Goal: Task Accomplishment & Management: Manage account settings

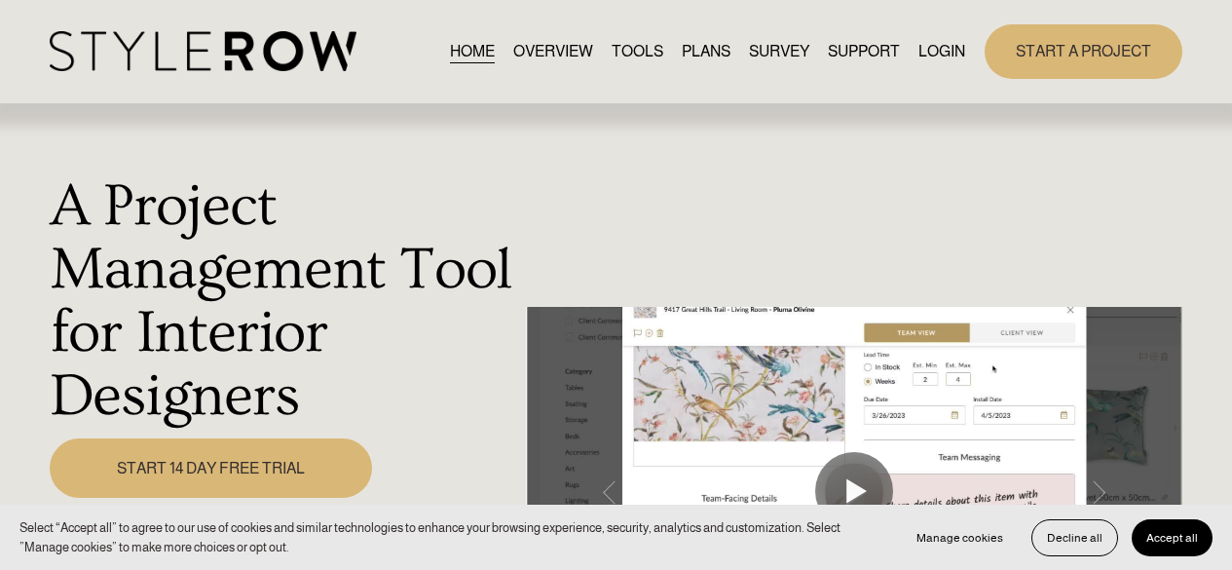
click at [956, 49] on link "LOGIN" at bounding box center [941, 51] width 47 height 26
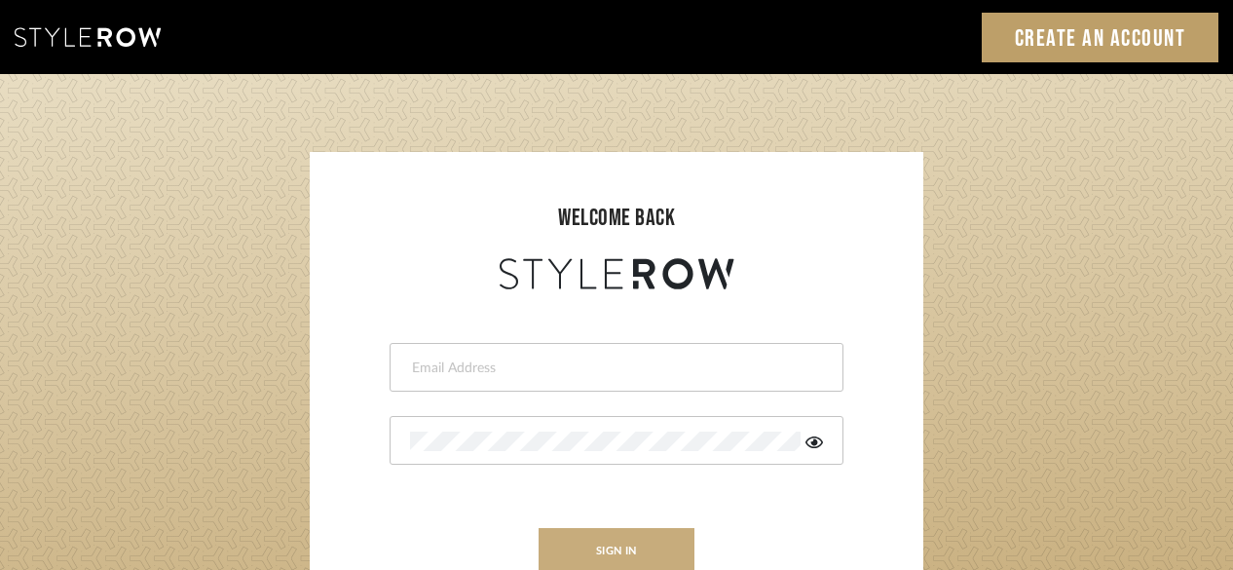
type input "[PERSON_NAME][EMAIL_ADDRESS][DOMAIN_NAME]"
click at [585, 546] on button "sign in" at bounding box center [617, 551] width 156 height 46
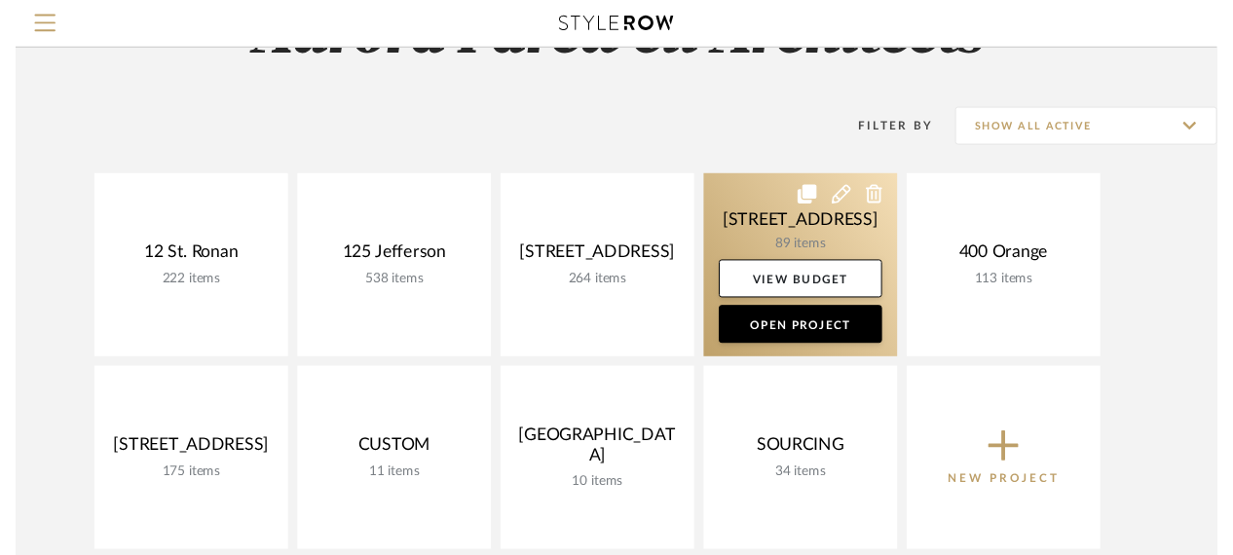
scroll to position [195, 0]
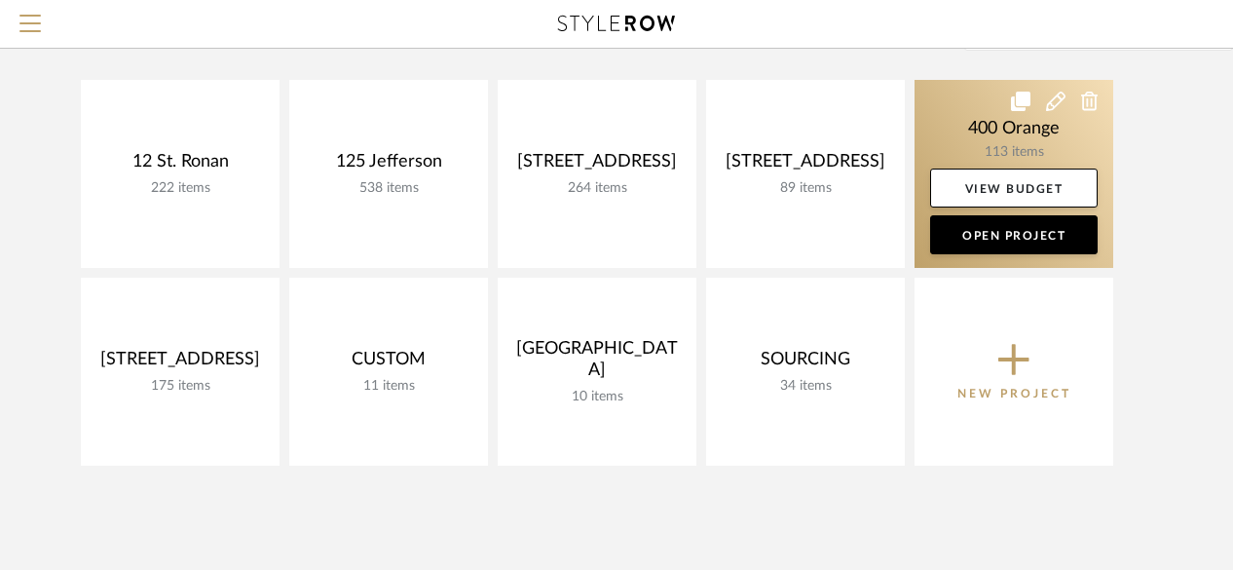
click at [978, 135] on link at bounding box center [1014, 174] width 199 height 188
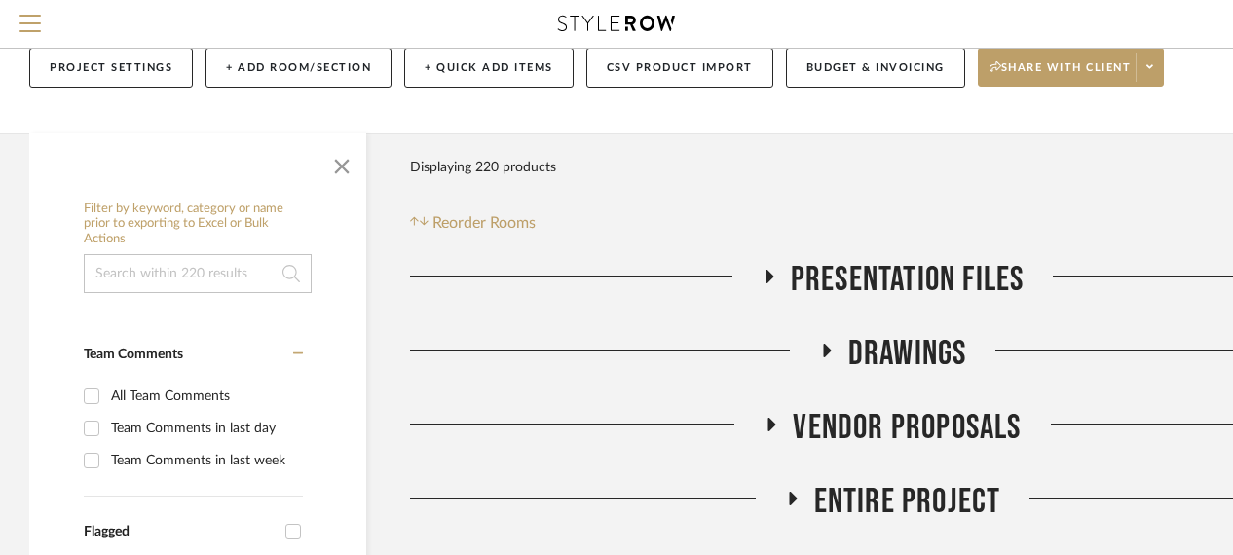
scroll to position [97, 0]
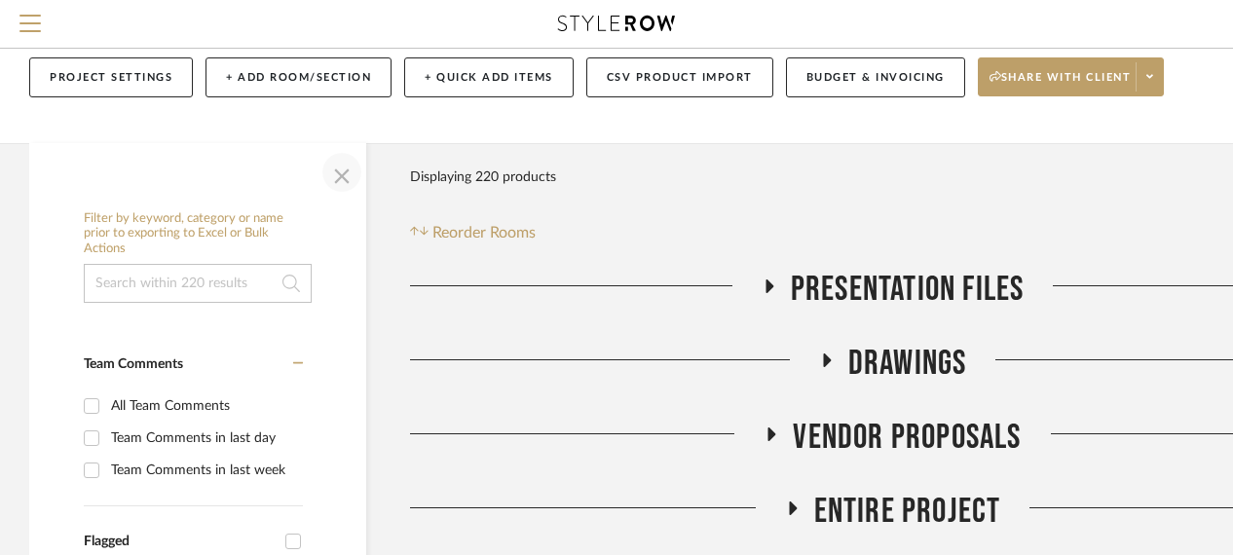
click at [341, 183] on span "button" at bounding box center [341, 172] width 47 height 47
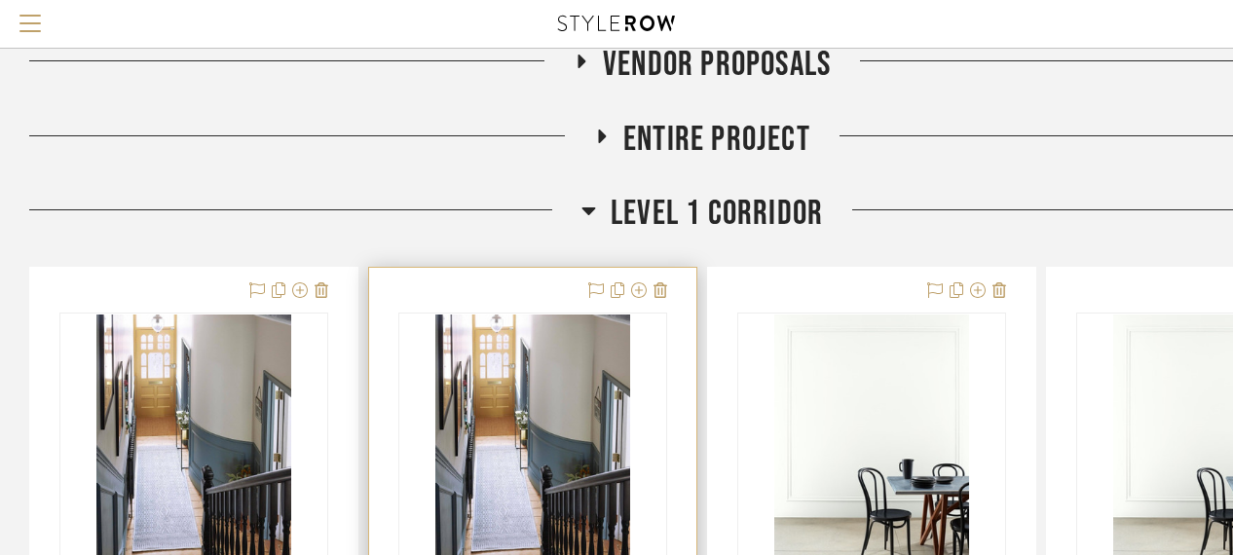
scroll to position [487, 0]
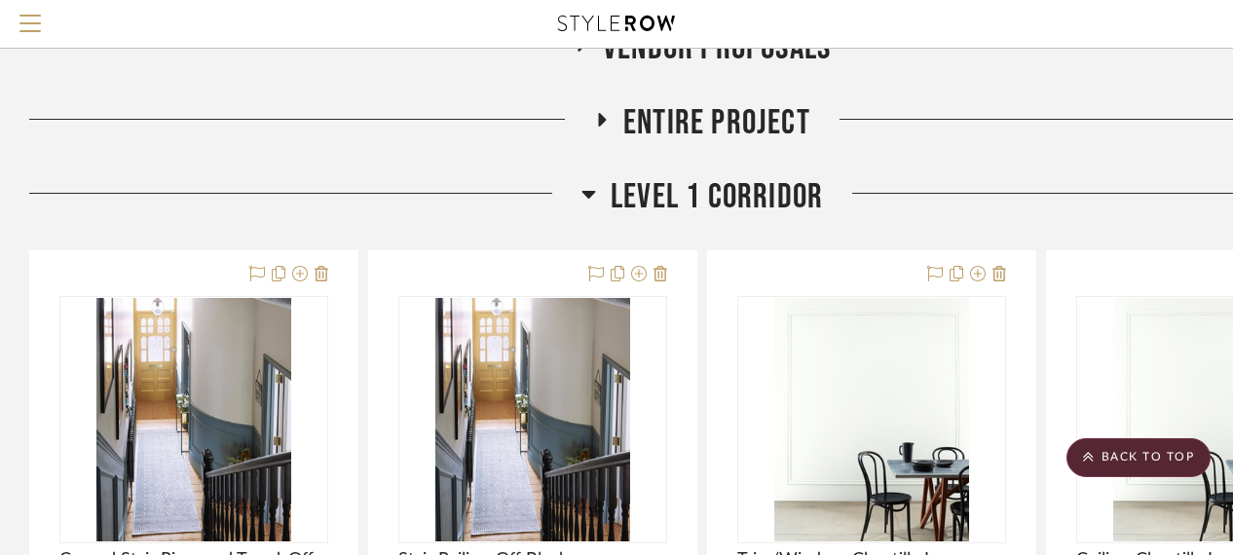
click at [685, 183] on span "Level 1 Corridor" at bounding box center [717, 197] width 212 height 42
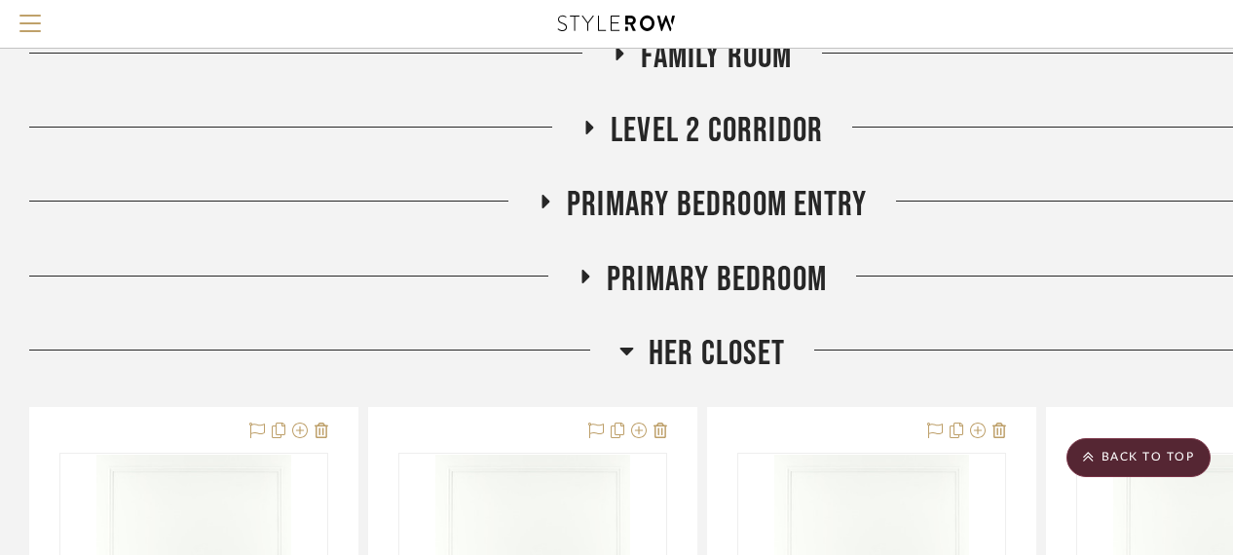
scroll to position [1169, 0]
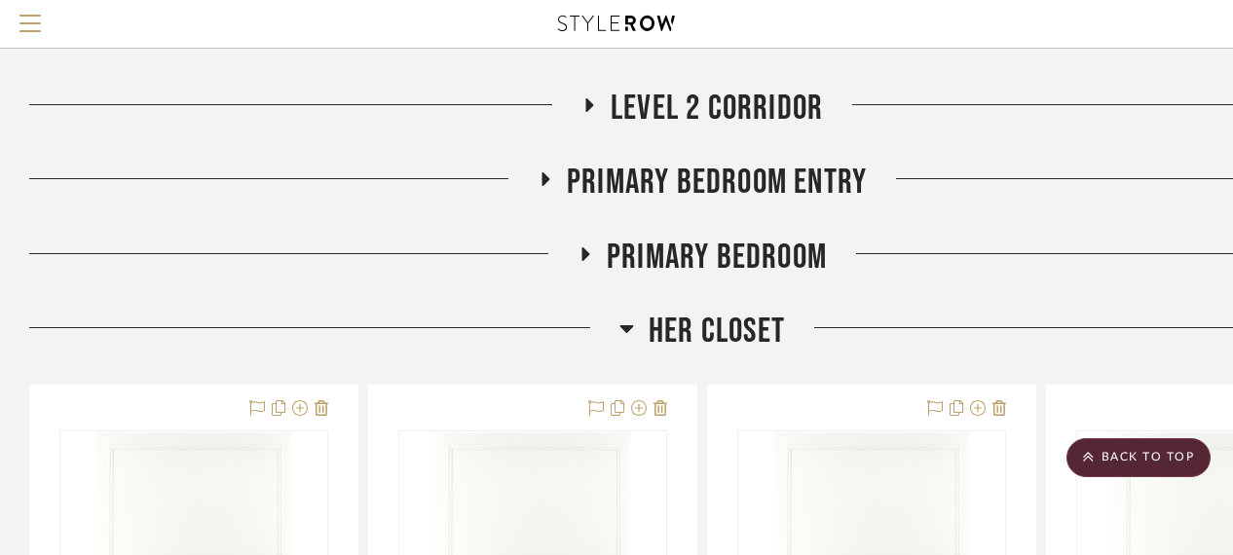
click at [672, 342] on span "Her Closet" at bounding box center [717, 332] width 136 height 42
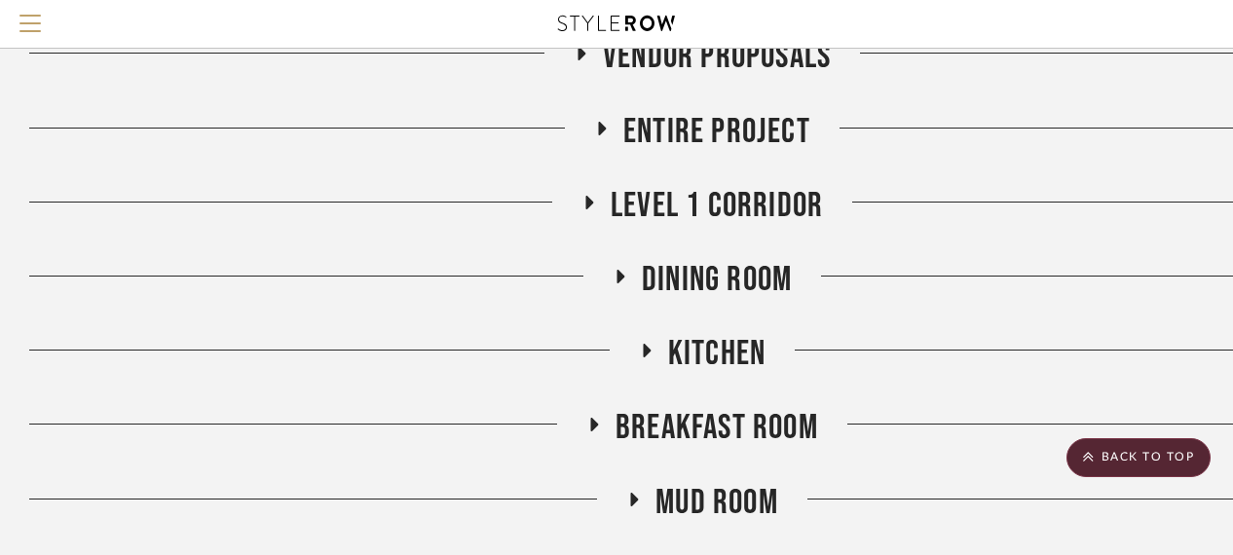
scroll to position [487, 0]
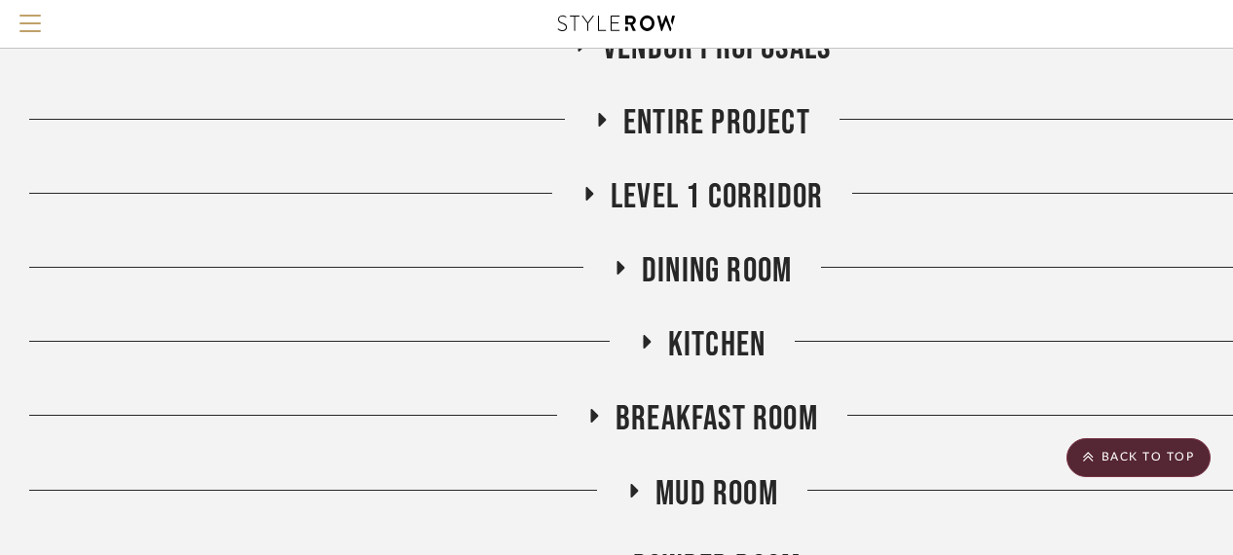
click at [736, 349] on span "Kitchen" at bounding box center [716, 345] width 97 height 42
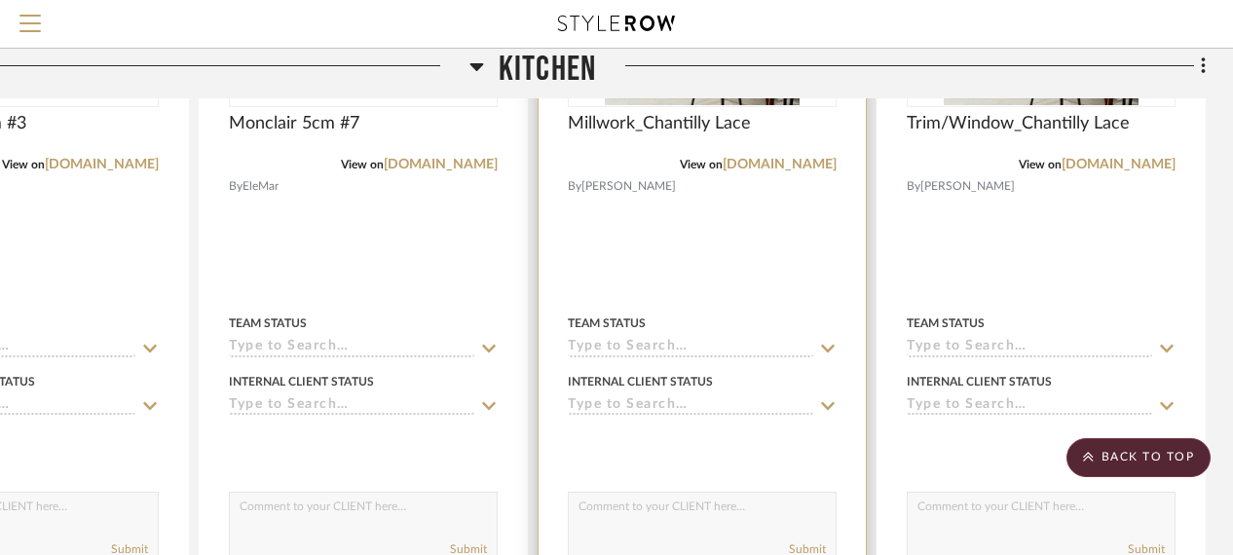
scroll to position [1266, 169]
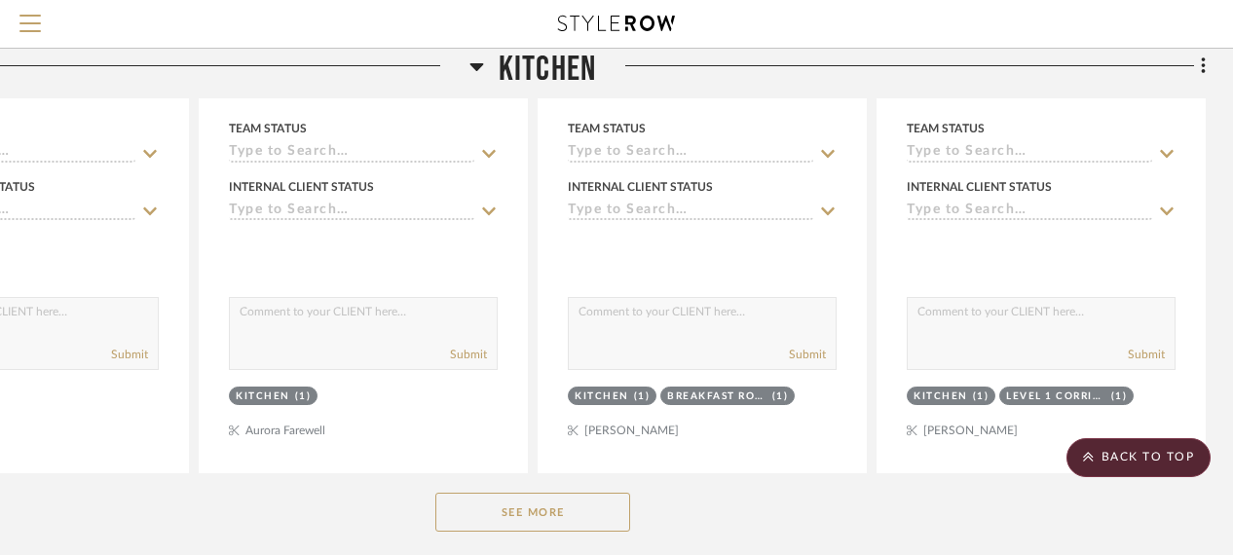
click at [568, 507] on button "See More" at bounding box center [532, 512] width 195 height 39
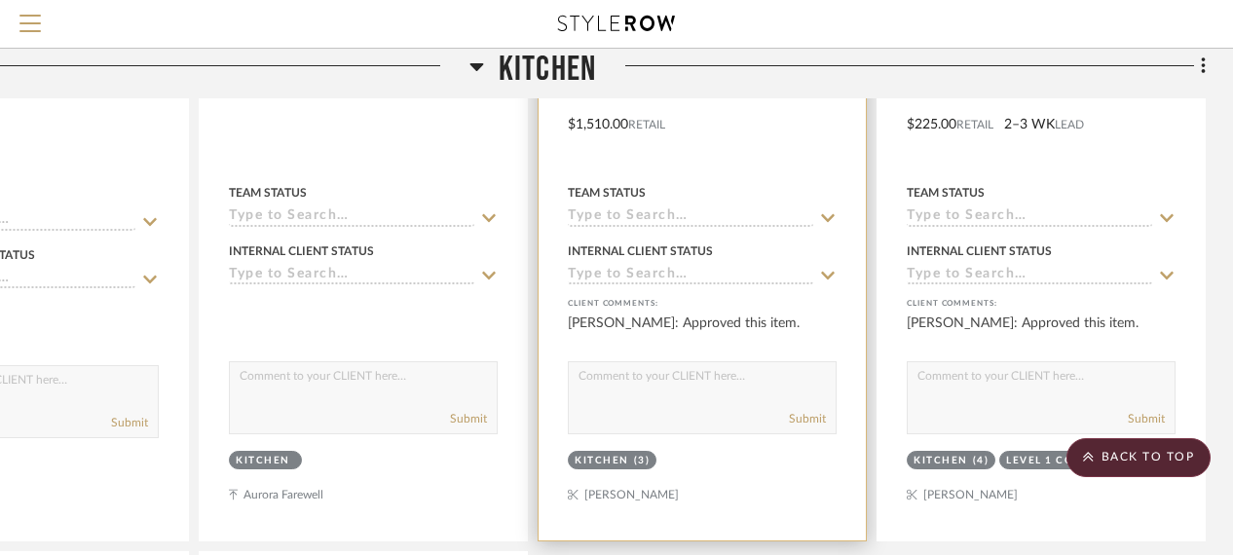
scroll to position [2922, 169]
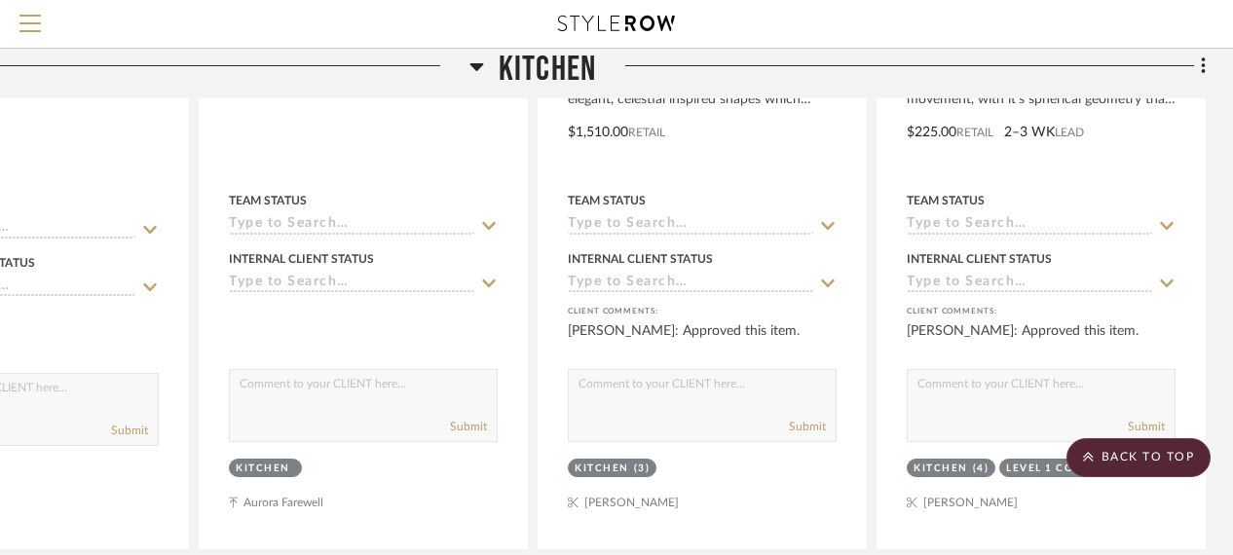
click at [569, 63] on span "Kitchen" at bounding box center [547, 70] width 97 height 42
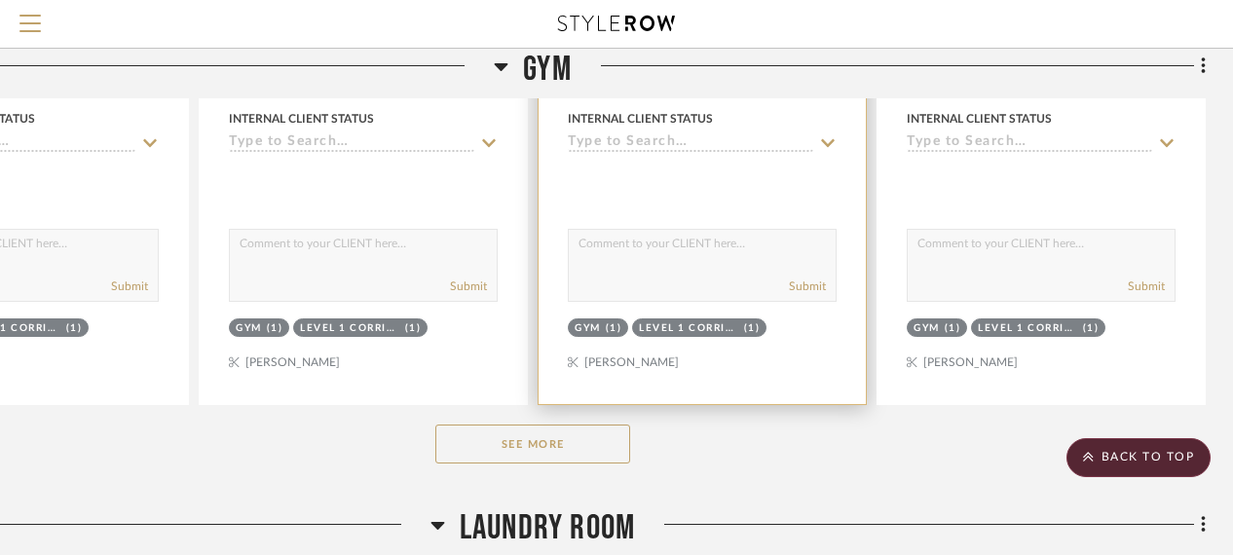
scroll to position [3117, 169]
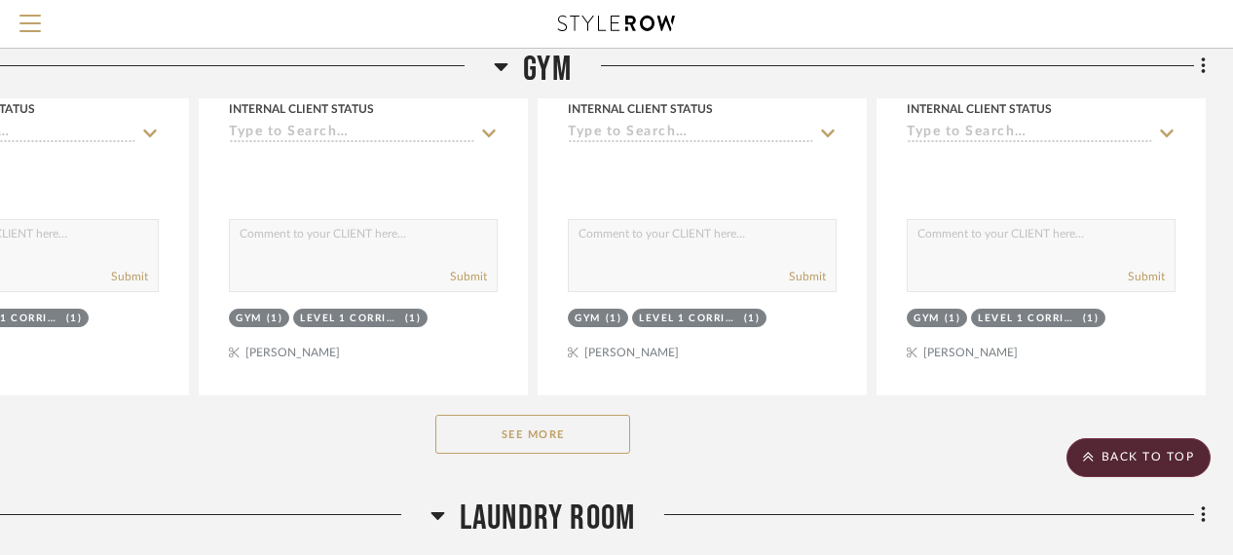
click at [513, 433] on button "See More" at bounding box center [532, 434] width 195 height 39
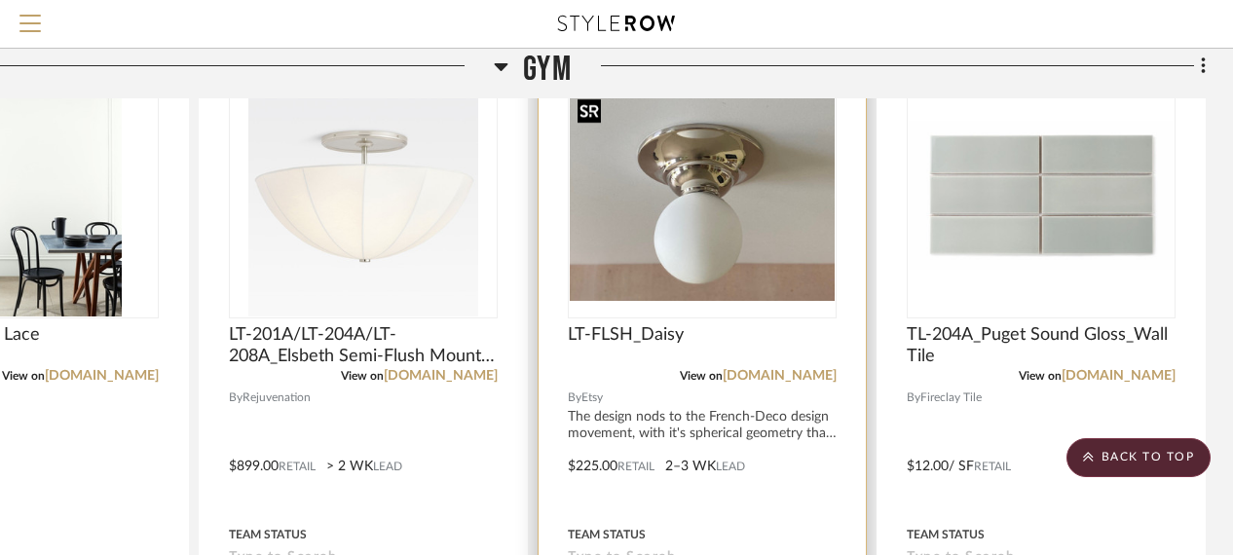
scroll to position [3506, 169]
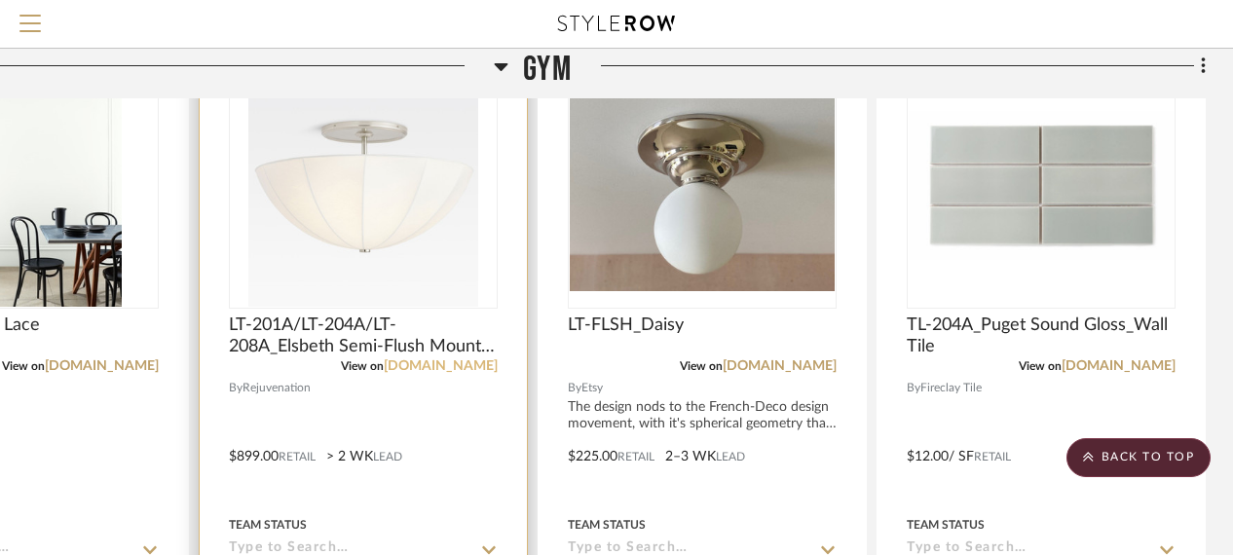
click at [463, 369] on link "rejuvenation.com" at bounding box center [441, 366] width 114 height 14
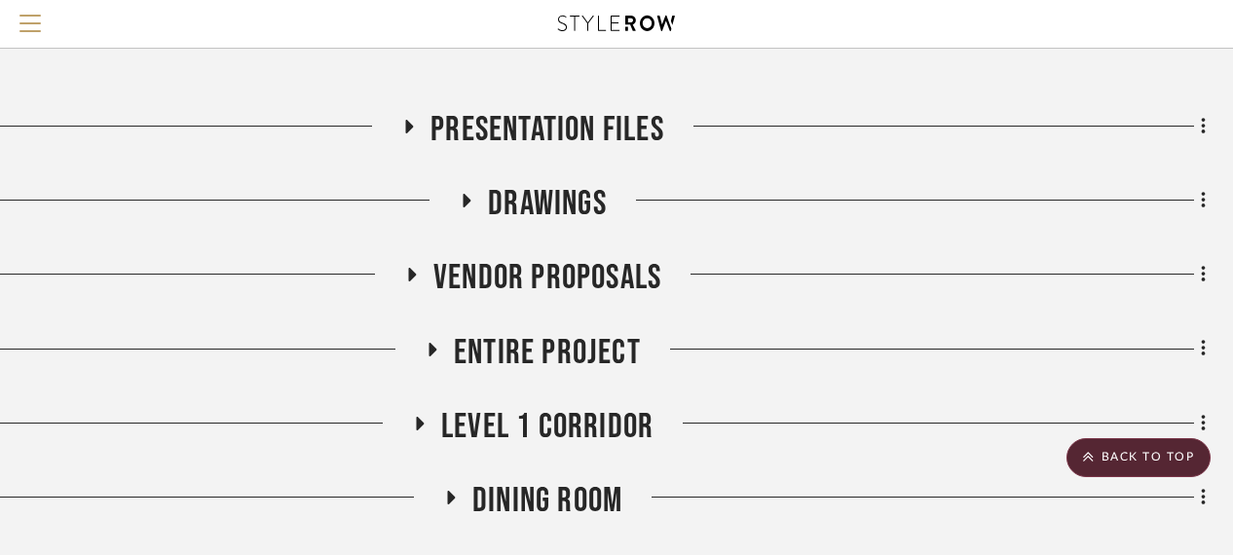
scroll to position [0, 169]
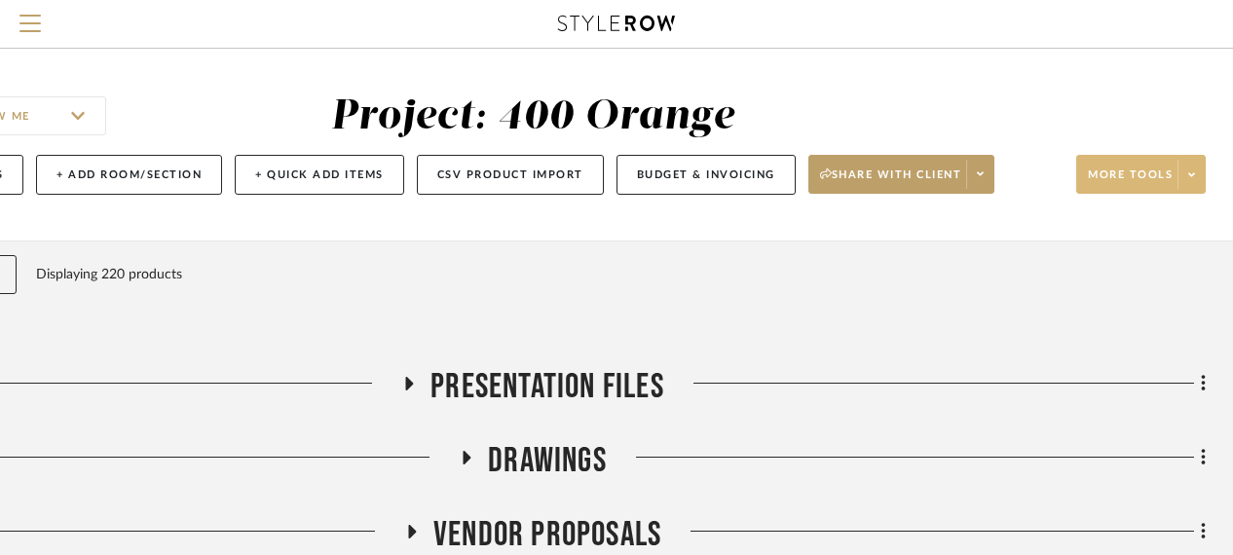
click at [1193, 177] on icon at bounding box center [1191, 174] width 7 height 11
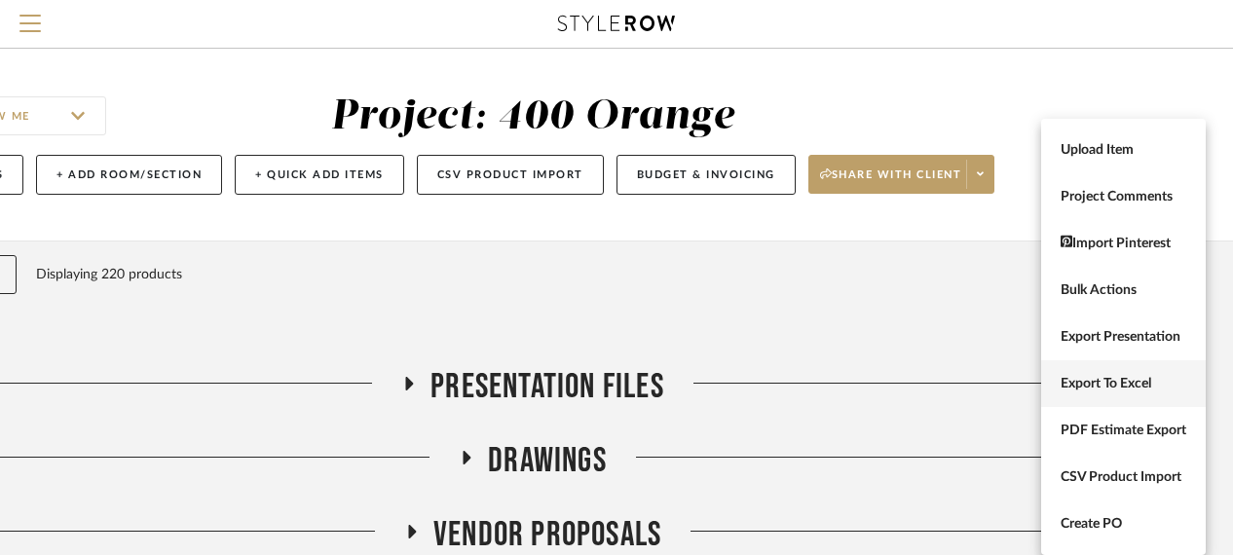
click at [1128, 392] on span "Export To Excel" at bounding box center [1124, 384] width 126 height 17
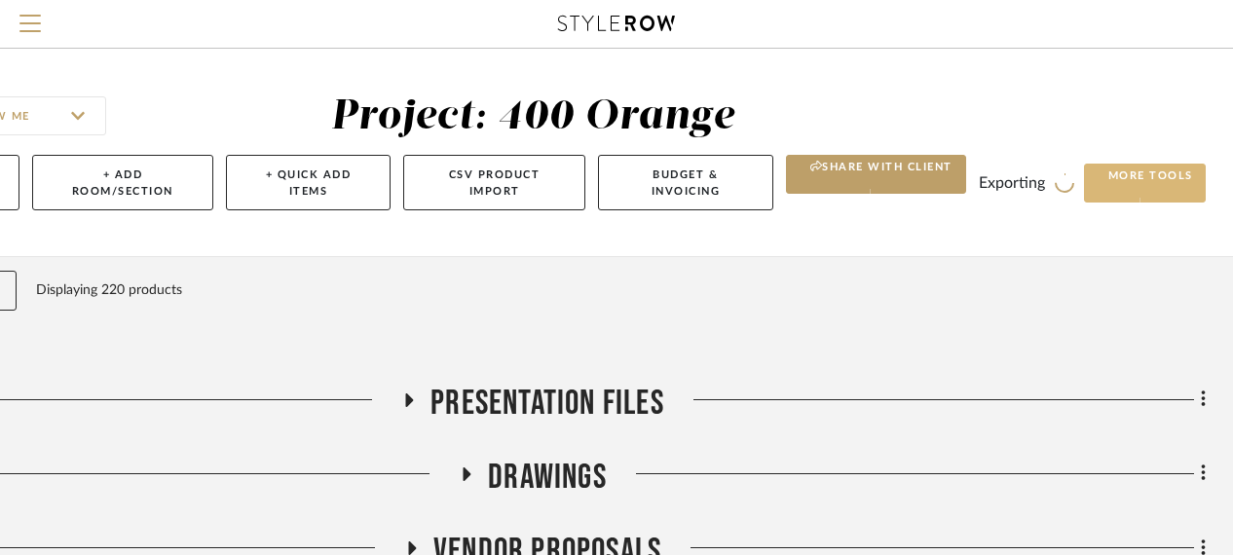
click at [1057, 303] on div "Filter Products Displaying 220 products Reorder Rooms" at bounding box center [533, 315] width 1346 height 88
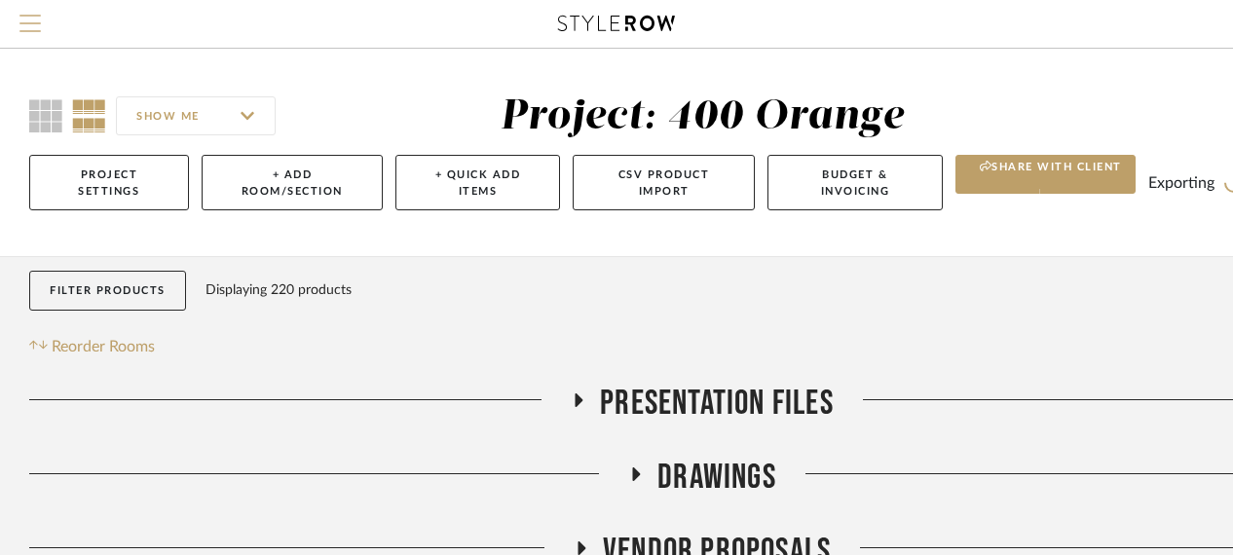
click at [30, 27] on span "Menu" at bounding box center [29, 29] width 21 height 29
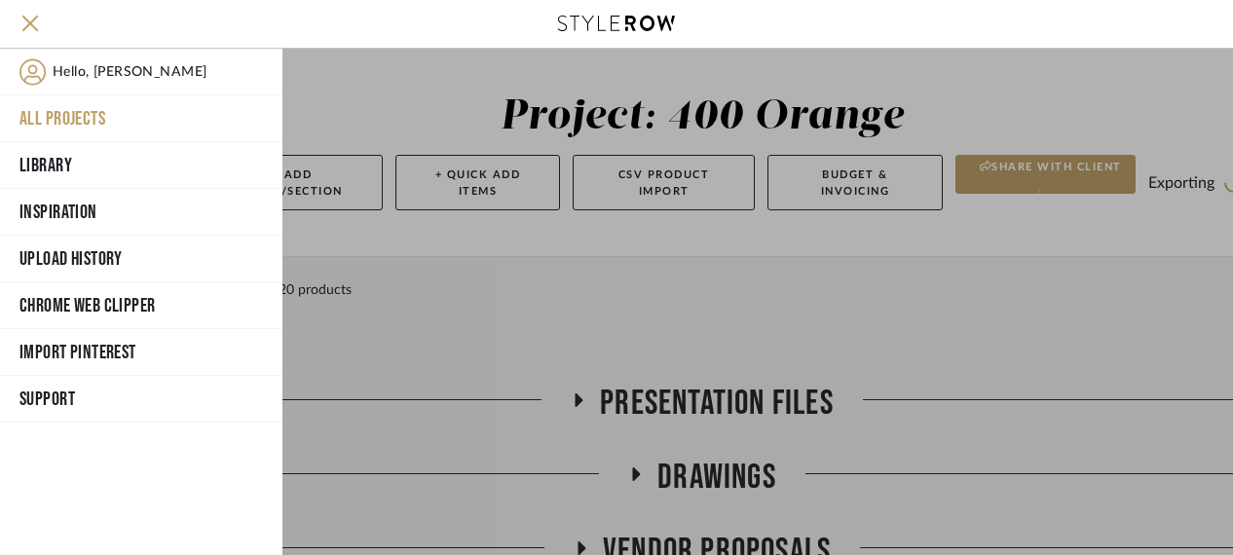
click at [526, 118] on div at bounding box center [757, 302] width 951 height 506
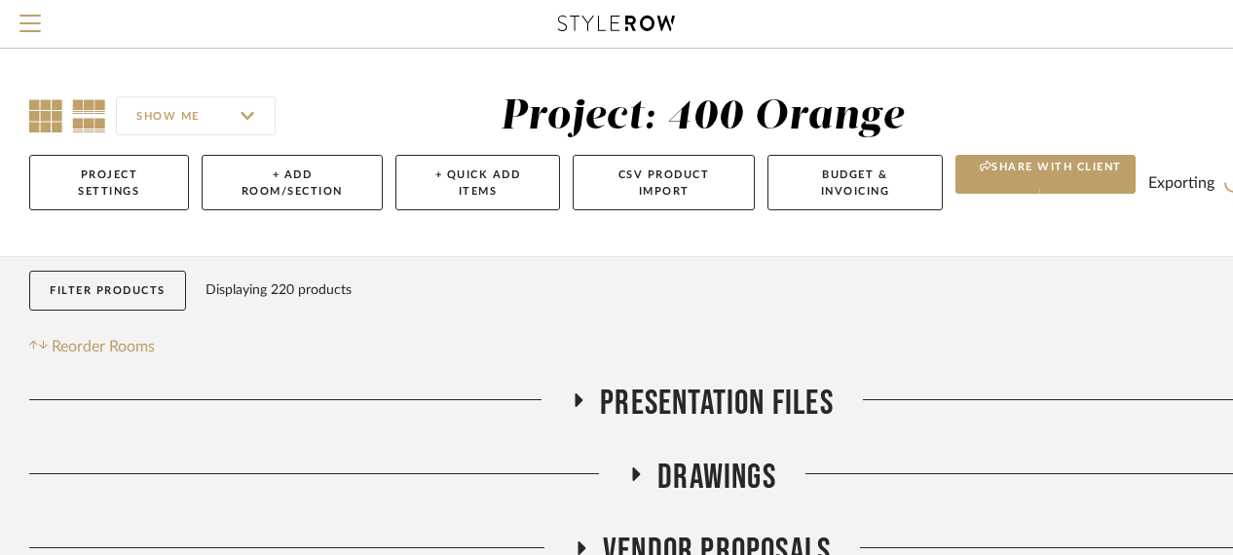
click at [37, 116] on icon at bounding box center [45, 115] width 33 height 33
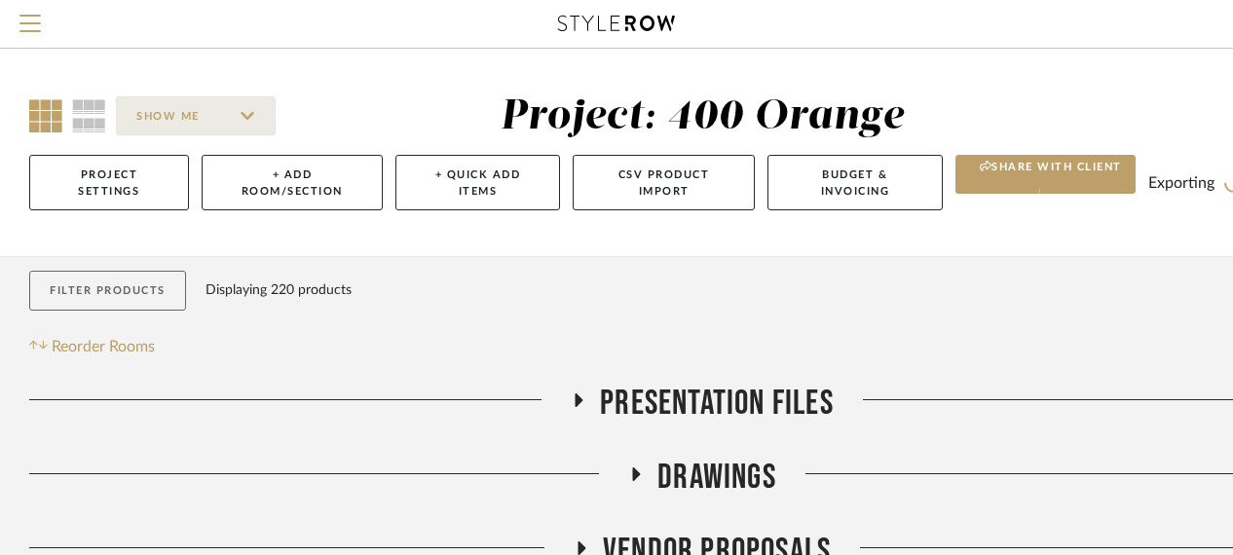
click at [63, 292] on button "Filter Products" at bounding box center [107, 291] width 157 height 40
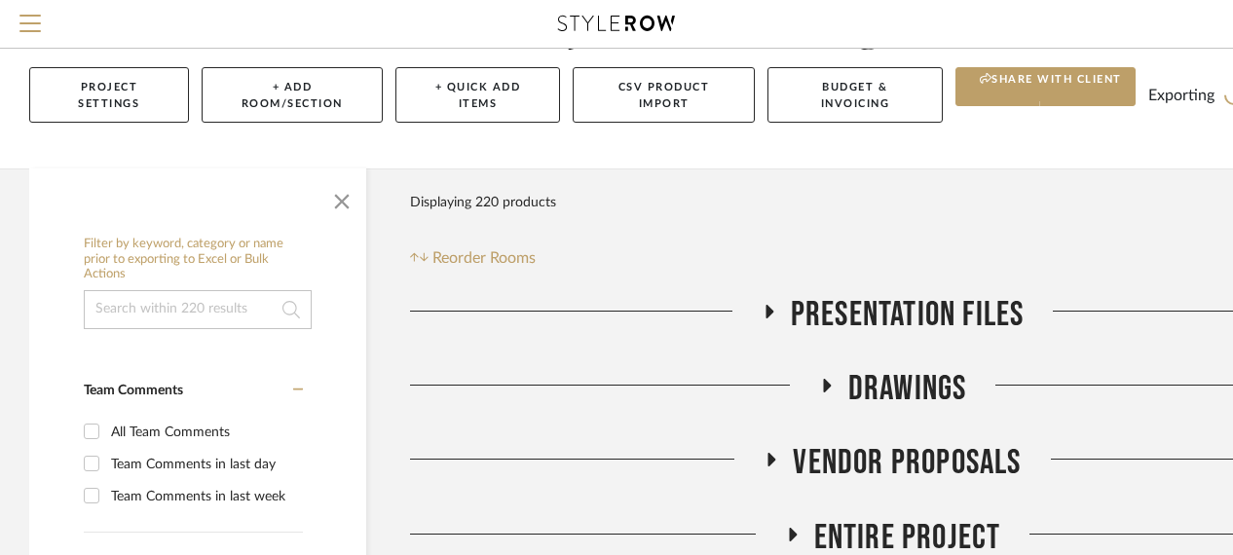
scroll to position [97, 0]
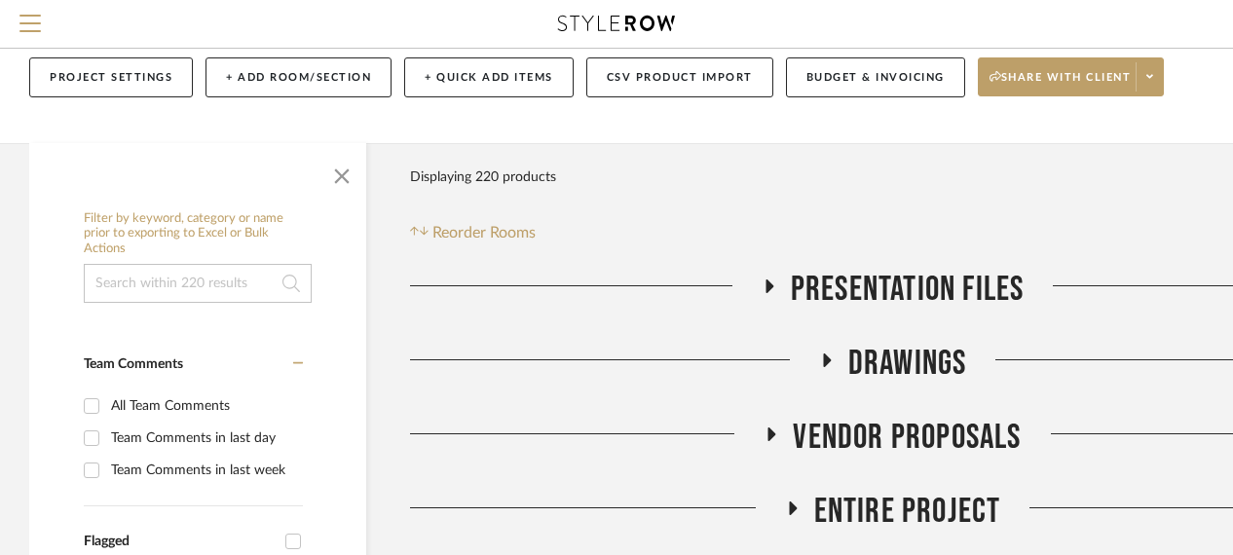
click at [223, 293] on input at bounding box center [198, 283] width 228 height 39
type input "paint"
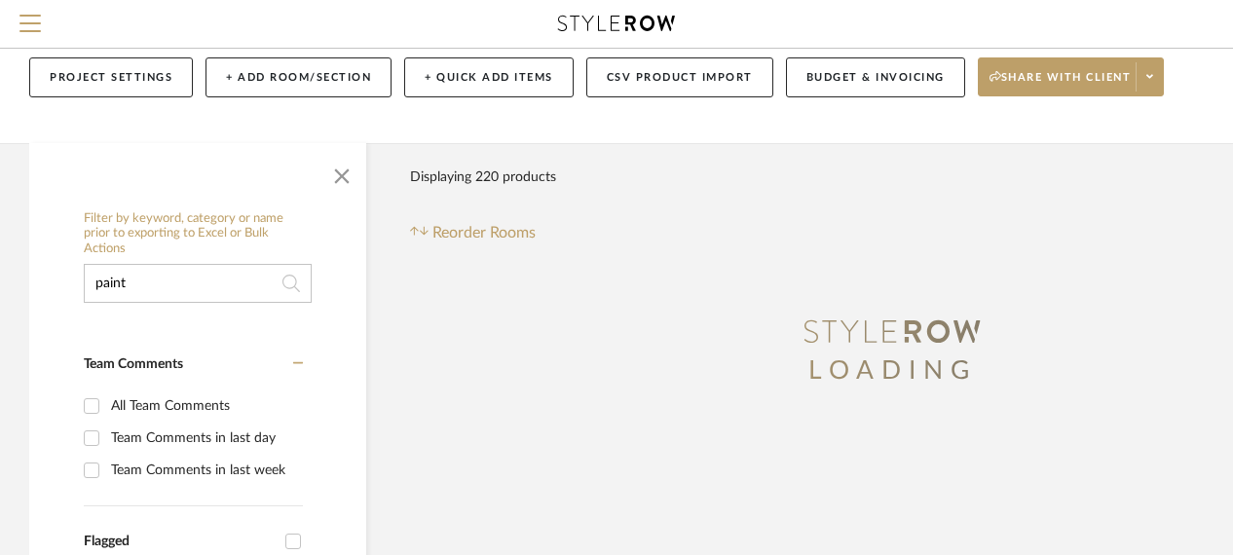
click at [872, 196] on div "Filter Products Displaying 220 products Reorder Rooms" at bounding box center [892, 201] width 965 height 87
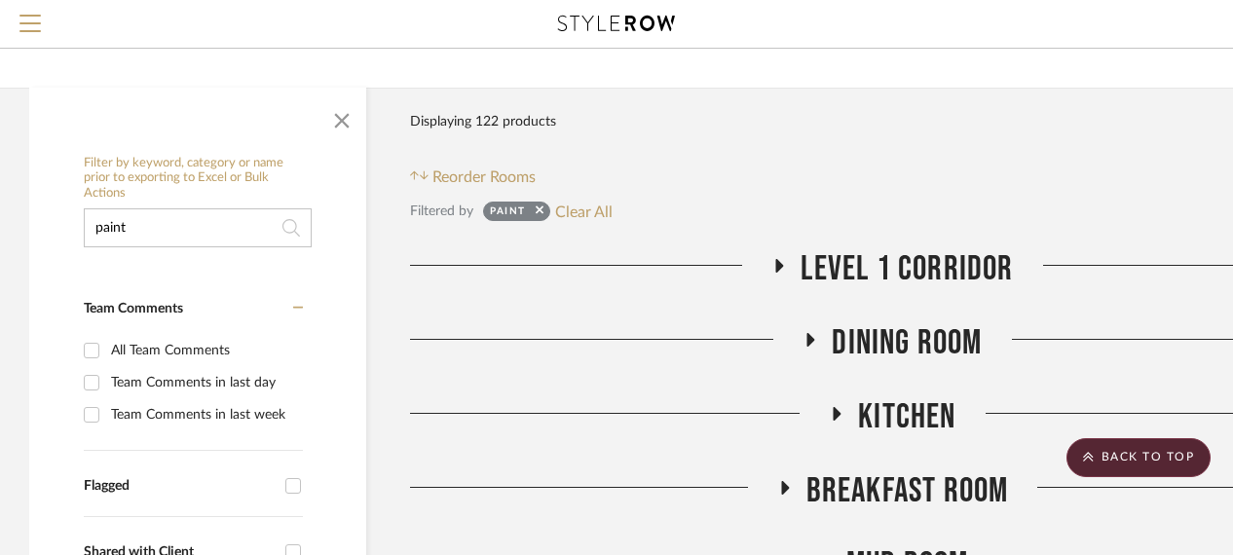
scroll to position [195, 0]
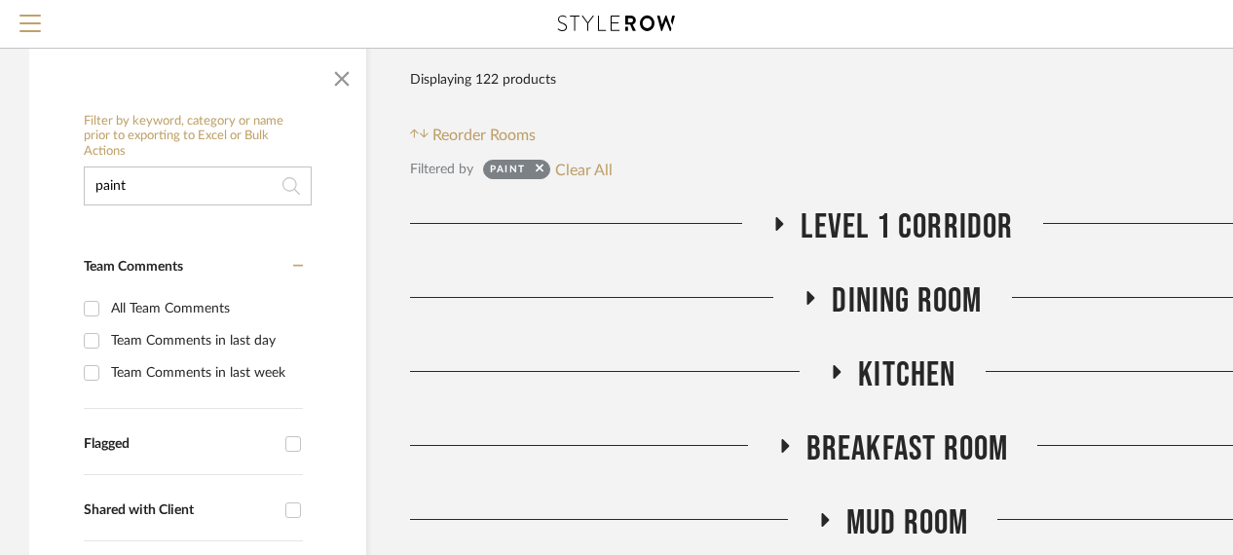
click at [827, 299] on h3 "Dining Room" at bounding box center [892, 302] width 179 height 42
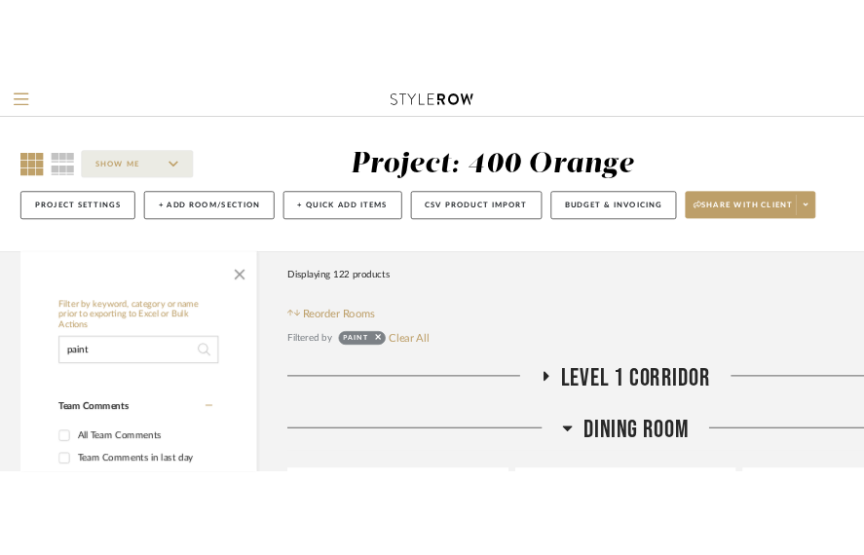
scroll to position [0, 169]
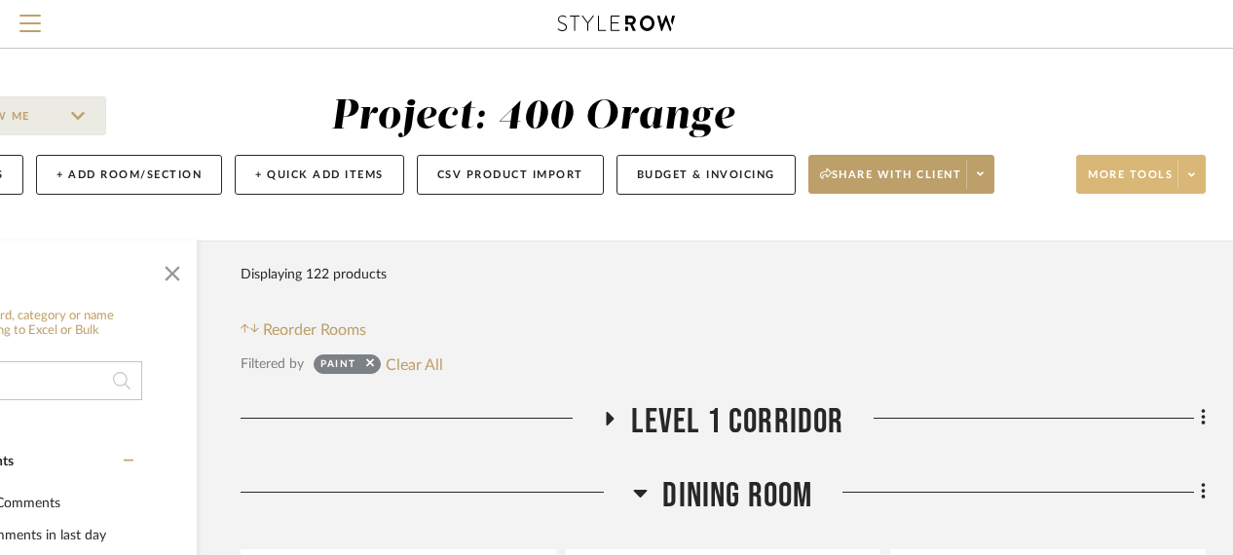
click at [1188, 173] on icon at bounding box center [1191, 174] width 7 height 11
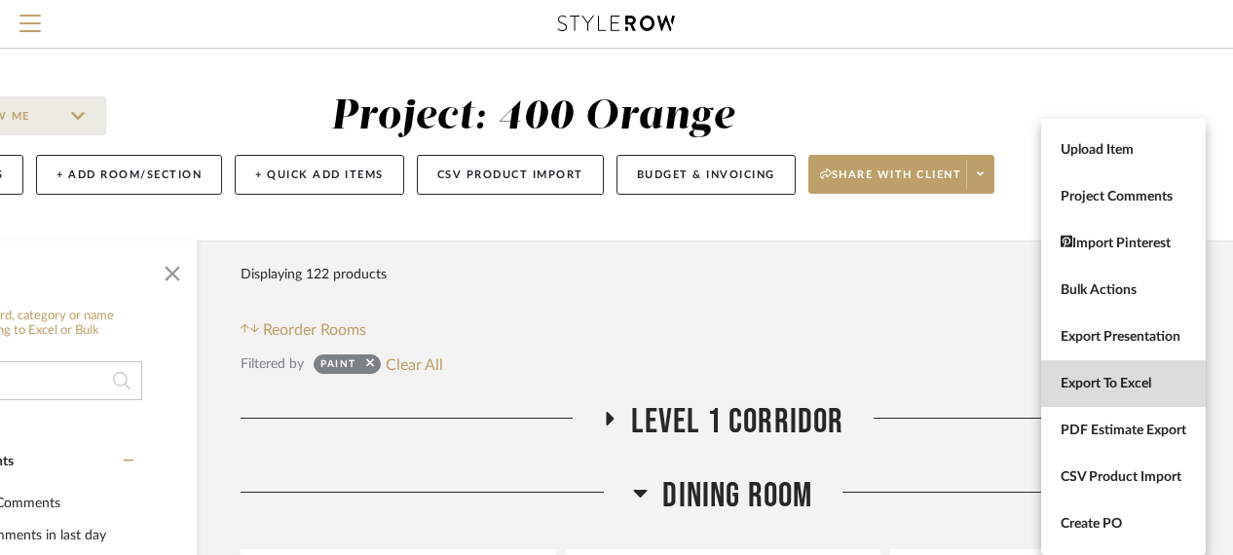
click at [1107, 390] on span "Export To Excel" at bounding box center [1124, 384] width 126 height 17
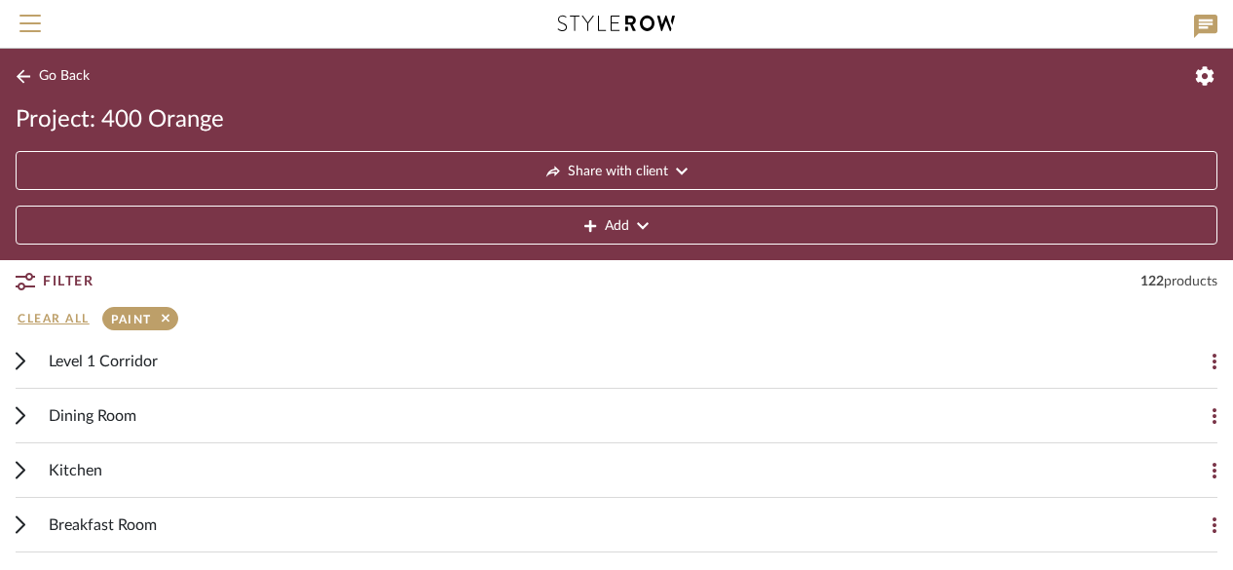
scroll to position [292, 0]
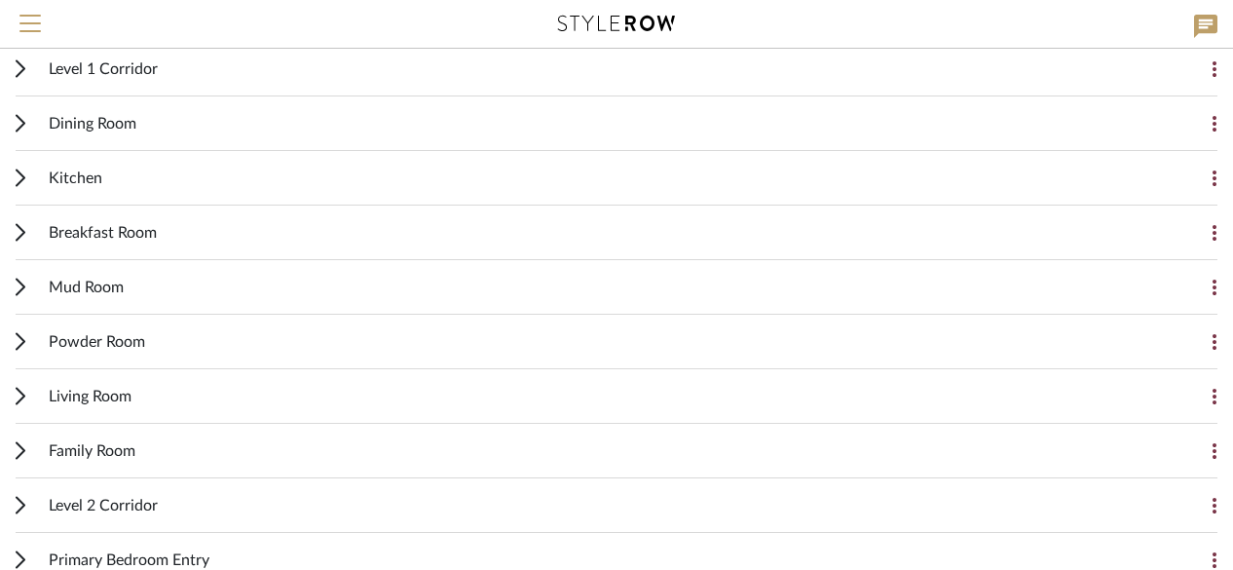
click at [109, 397] on span "Living Room" at bounding box center [90, 396] width 83 height 23
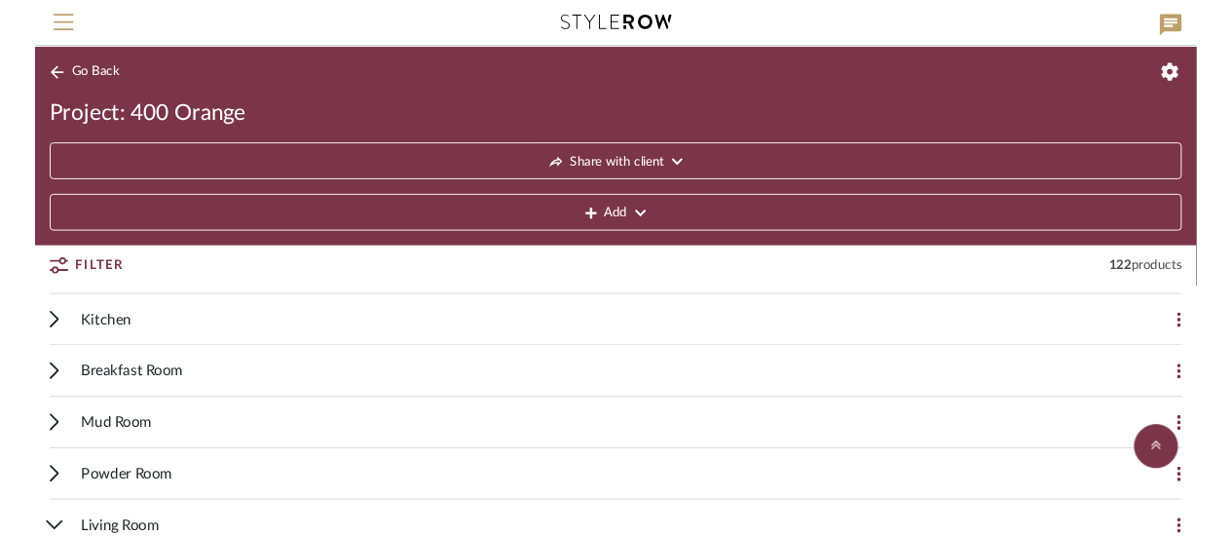
scroll to position [0, 0]
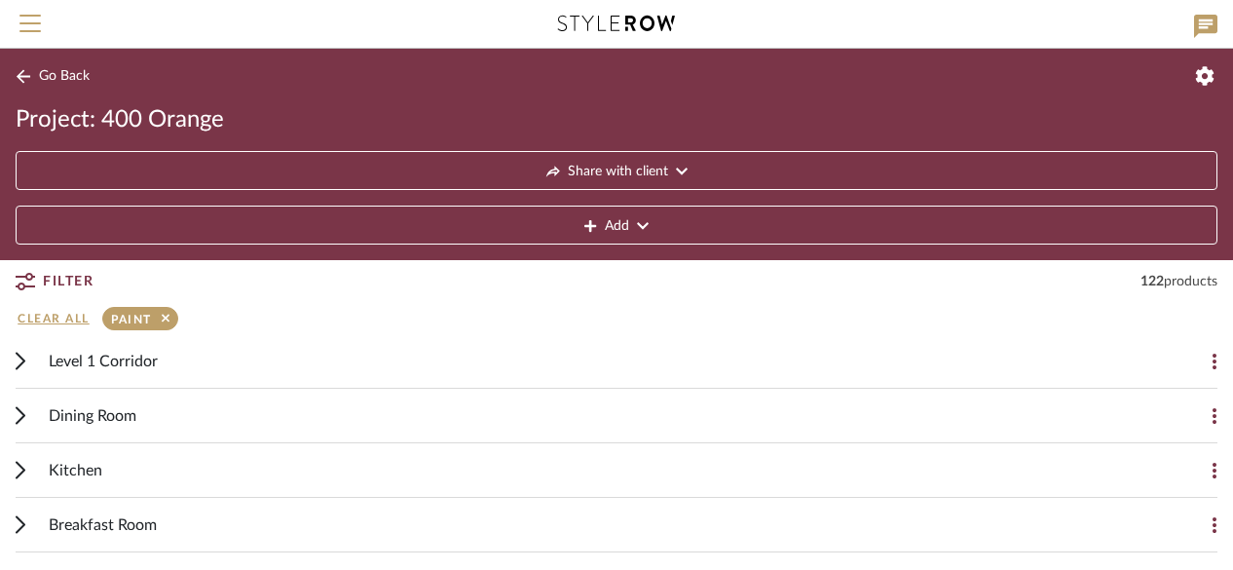
click at [56, 74] on span "Go Back" at bounding box center [64, 76] width 51 height 17
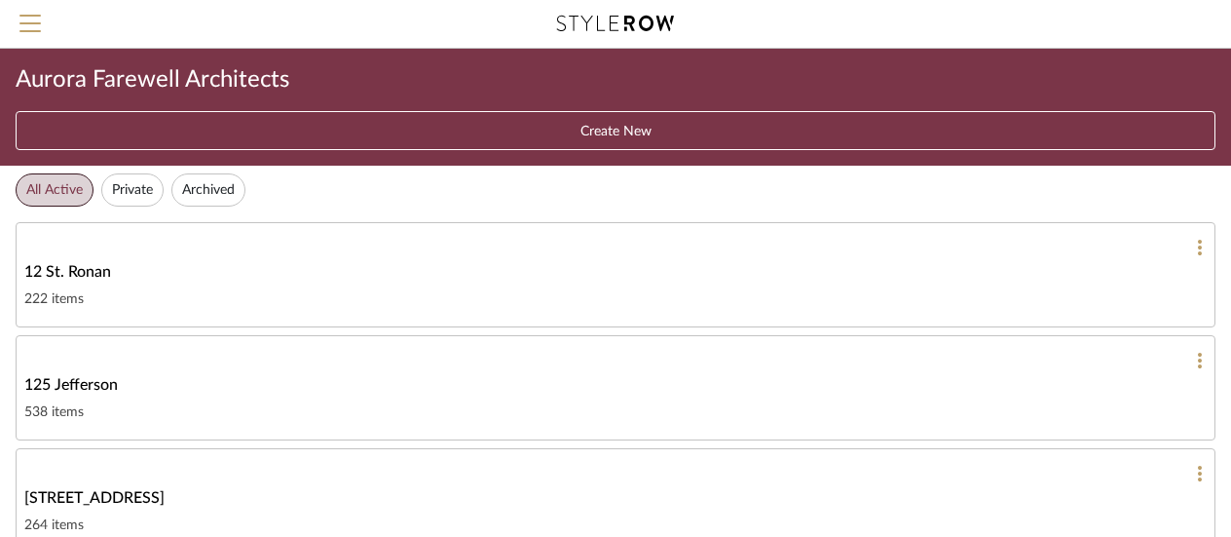
click at [598, 26] on icon at bounding box center [615, 24] width 117 height 16
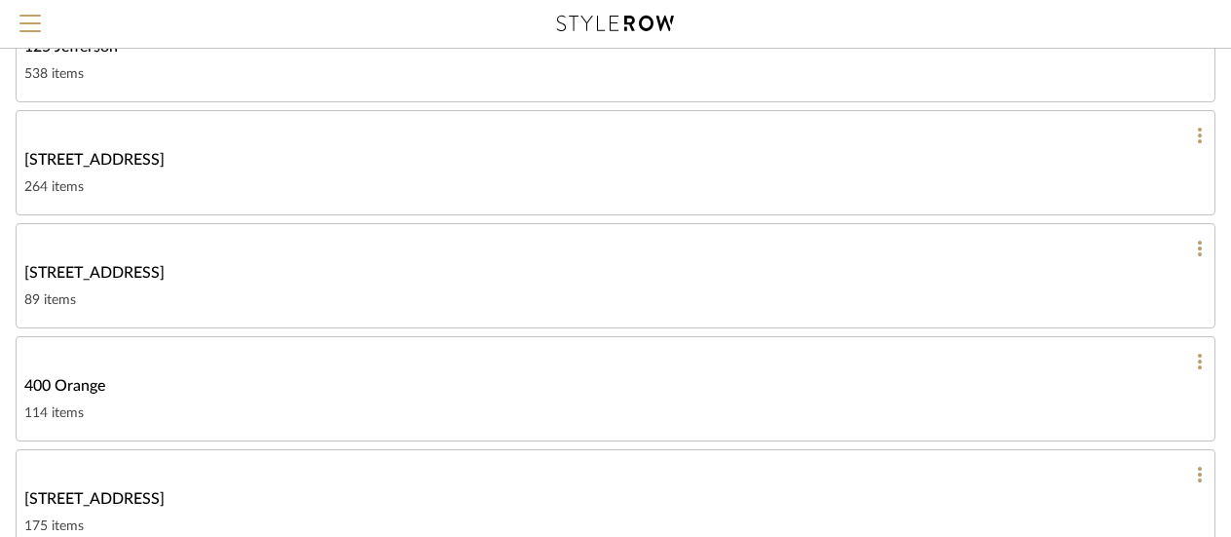
scroll to position [390, 0]
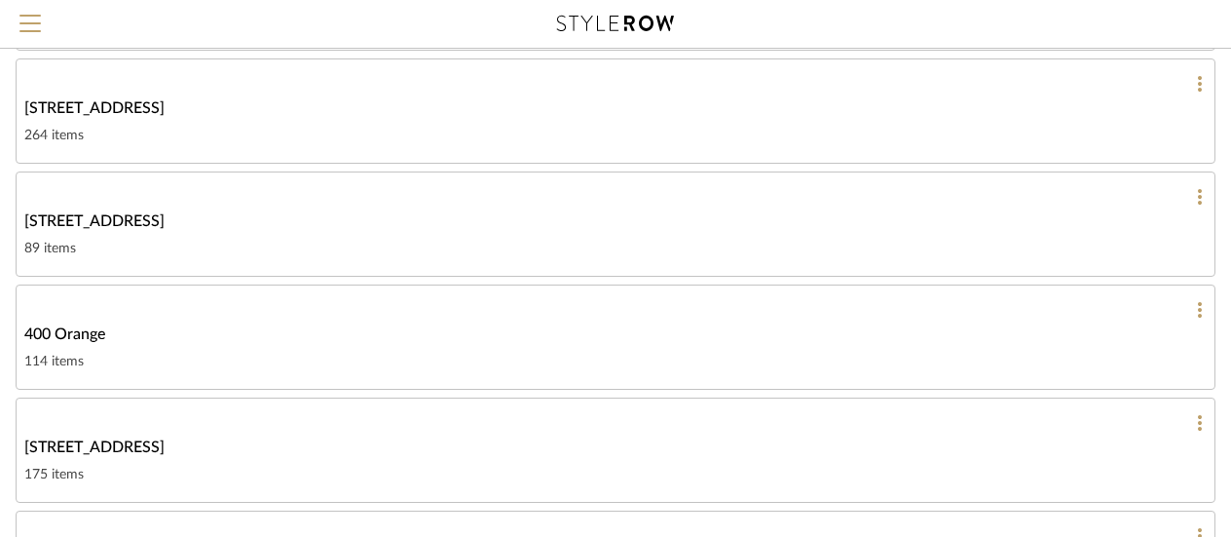
click at [149, 372] on div "114 items" at bounding box center [615, 361] width 1182 height 23
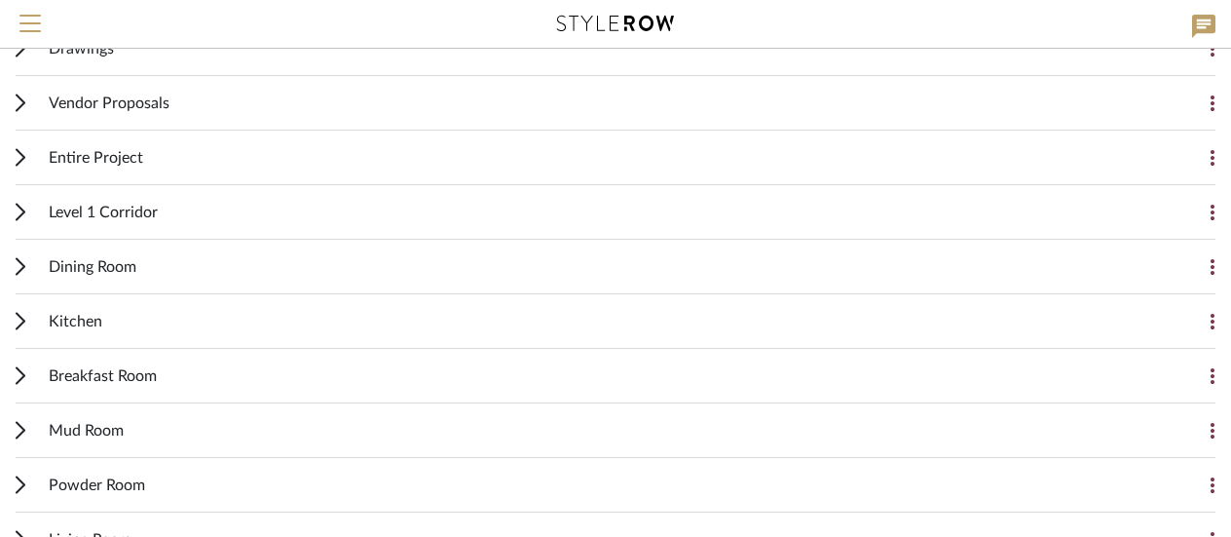
scroll to position [390, 0]
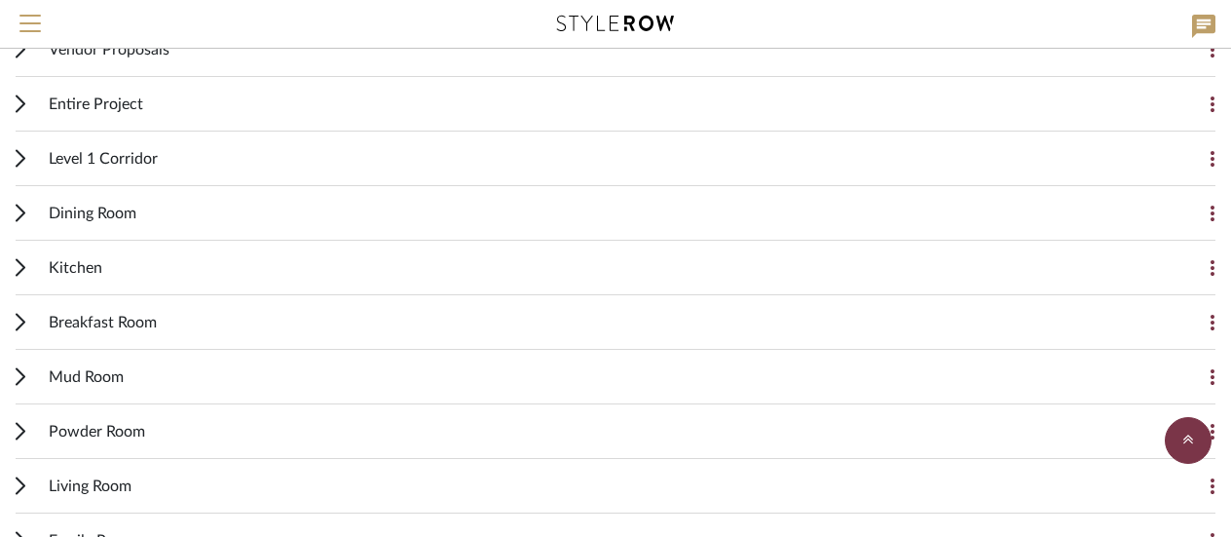
click at [169, 473] on div "Living Room" at bounding box center [601, 486] width 1105 height 54
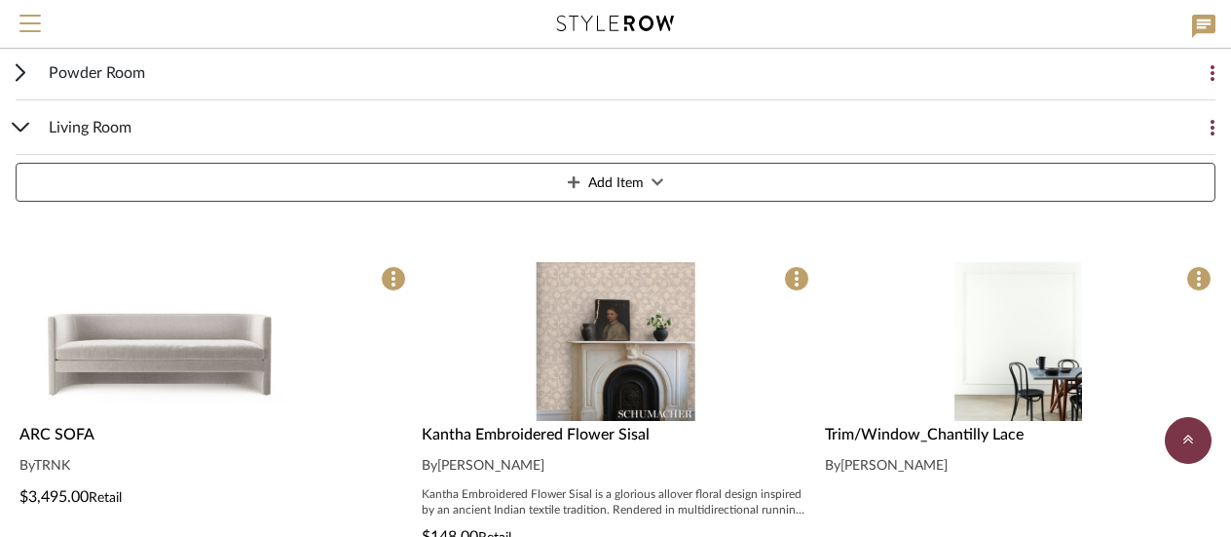
scroll to position [779, 0]
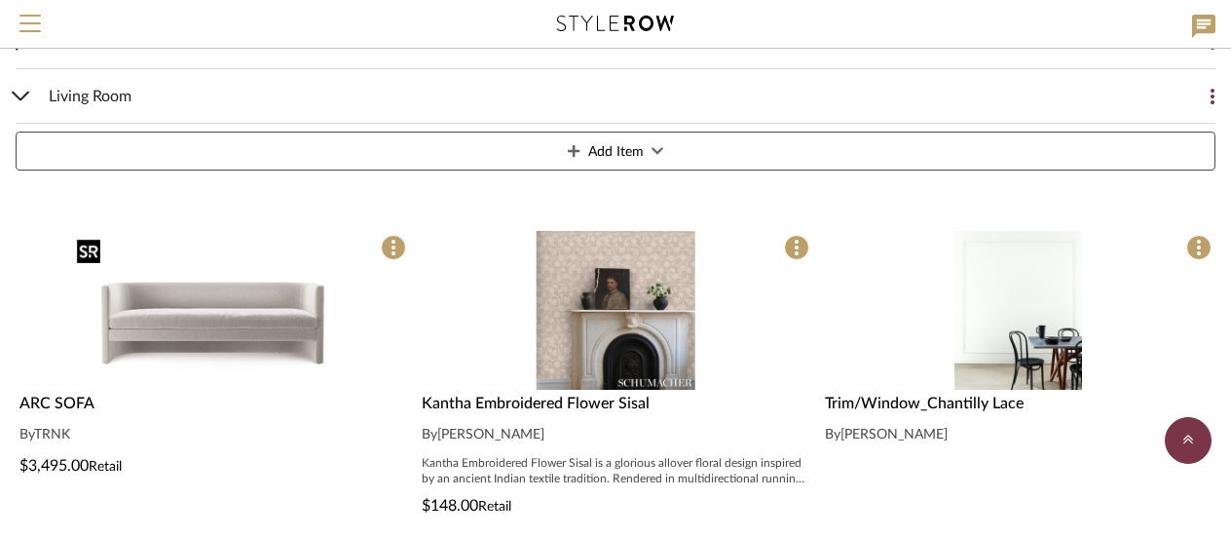
click at [227, 331] on img "0" at bounding box center [213, 310] width 288 height 159
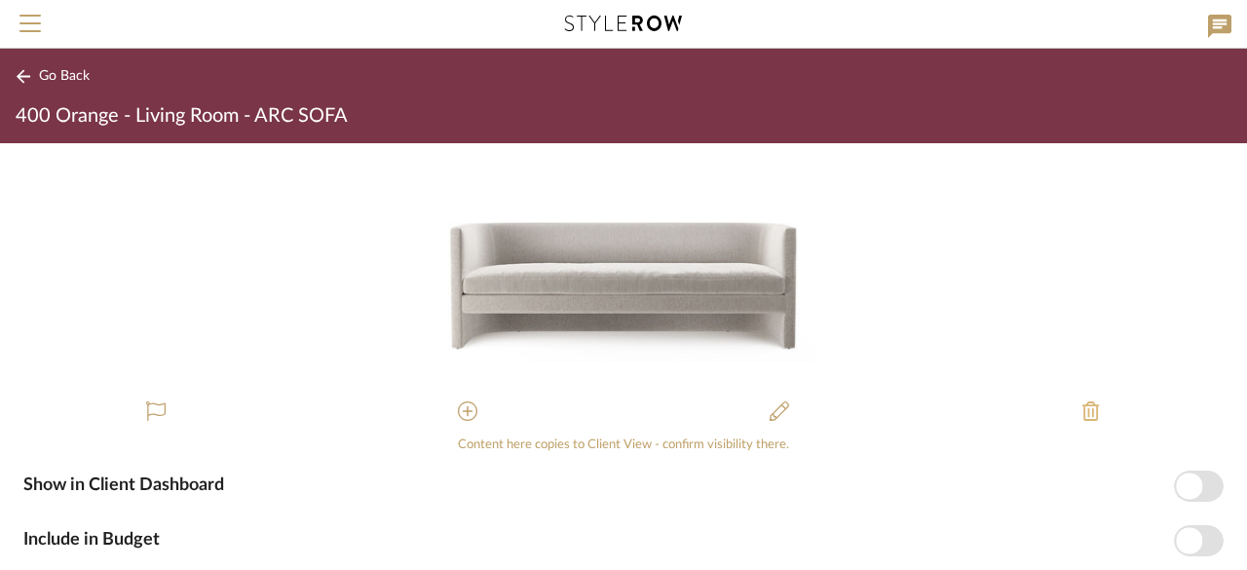
click at [877, 424] on button at bounding box center [1090, 412] width 47 height 47
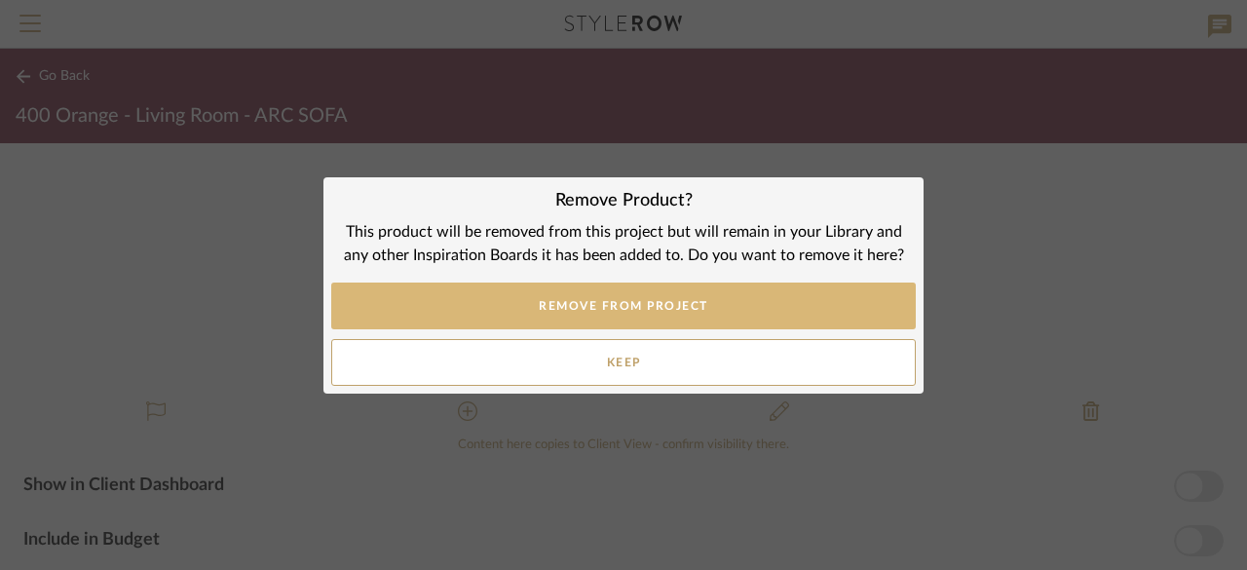
click at [751, 304] on button "REMOVE FROM PROJECT" at bounding box center [623, 305] width 584 height 47
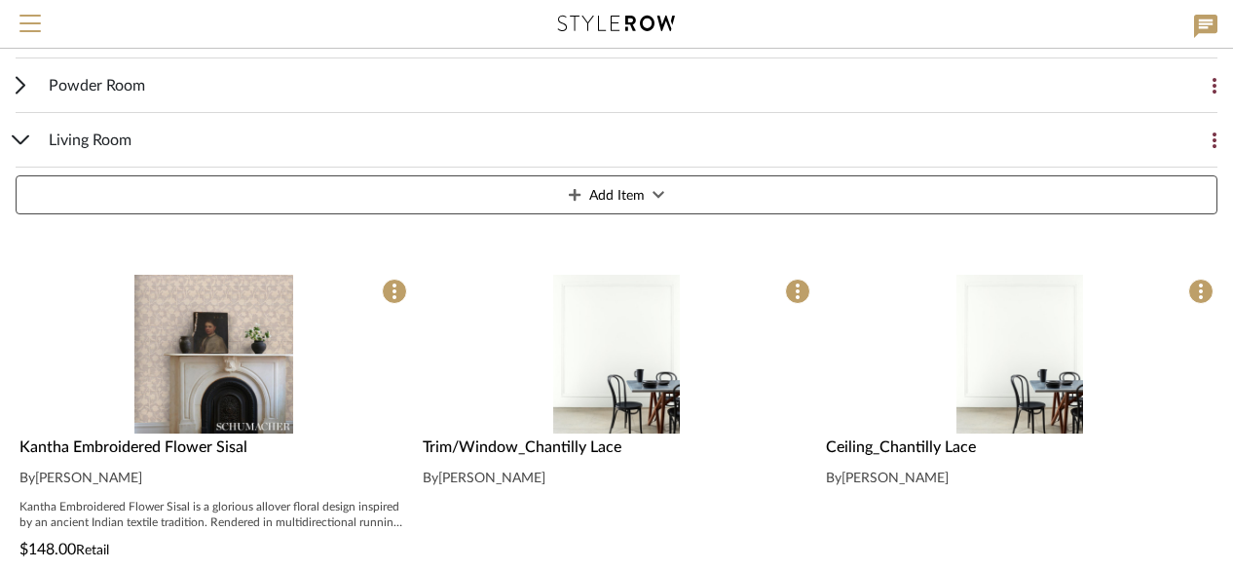
scroll to position [779, 0]
